Goal: Information Seeking & Learning: Learn about a topic

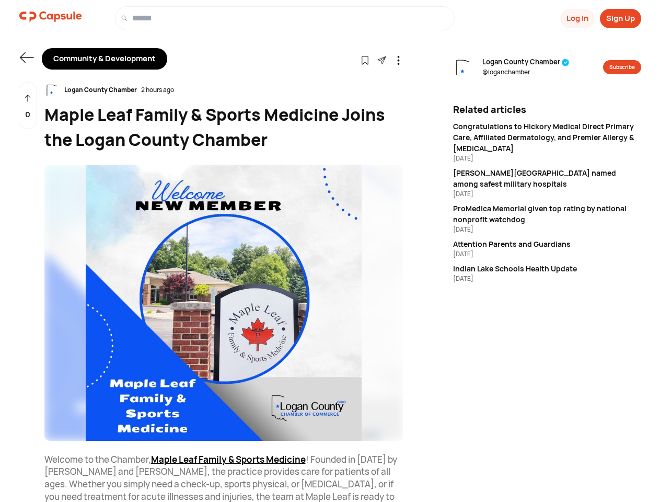
click at [577, 18] on button "Log In" at bounding box center [578, 18] width 35 height 19
click at [621, 18] on button "Sign Up" at bounding box center [620, 18] width 41 height 19
click at [27, 58] on icon at bounding box center [27, 57] width 14 height 10
click at [365, 60] on icon at bounding box center [365, 60] width 9 height 9
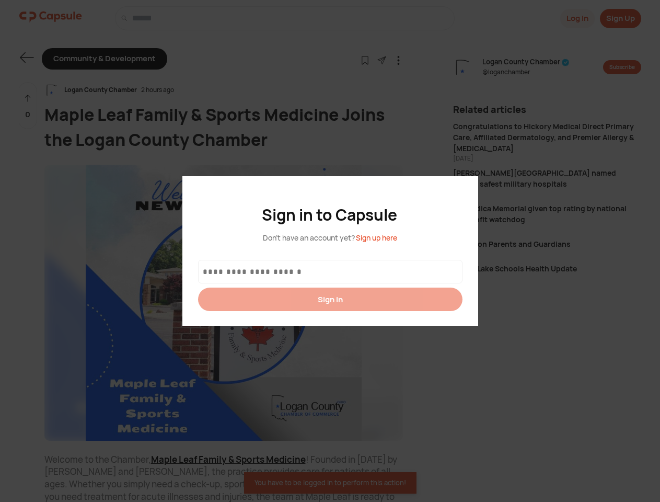
click at [382, 60] on div at bounding box center [330, 251] width 660 height 502
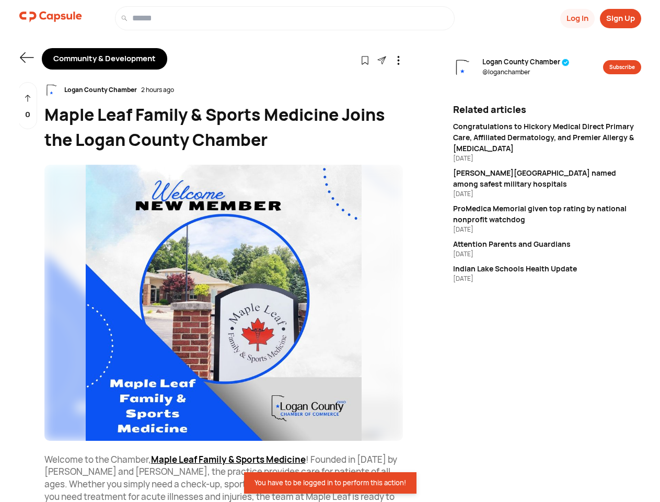
click at [398, 60] on icon at bounding box center [398, 60] width 9 height 9
click at [224, 90] on div "Logan County Chamber 2 hours ago" at bounding box center [223, 90] width 359 height 16
click at [224, 303] on img at bounding box center [223, 303] width 359 height 276
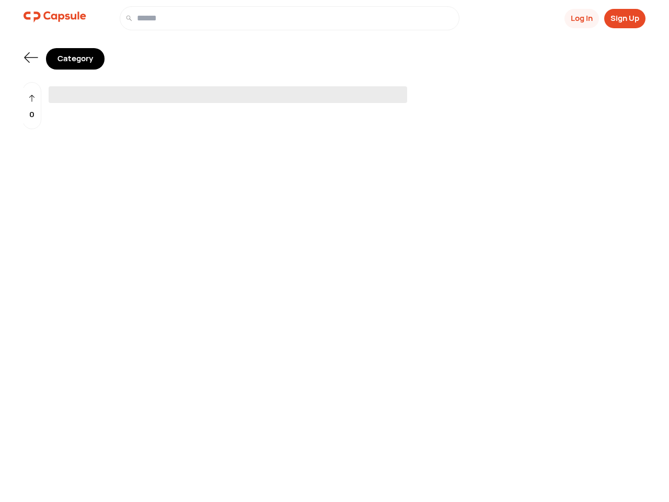
click at [335, 91] on span "‌" at bounding box center [228, 94] width 359 height 17
click at [581, 18] on button "Log In" at bounding box center [582, 18] width 35 height 19
click at [625, 18] on button "Sign Up" at bounding box center [624, 18] width 41 height 19
click at [31, 58] on icon at bounding box center [32, 57] width 14 height 10
click at [32, 106] on div "0" at bounding box center [31, 106] width 19 height 48
